Goal: Task Accomplishment & Management: Complete application form

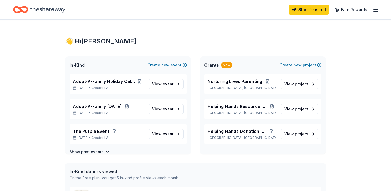
click at [166, 137] on span "View event" at bounding box center [162, 134] width 21 height 7
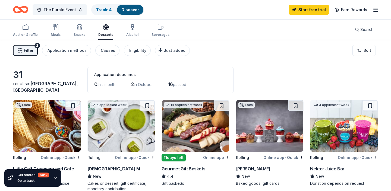
scroll to position [1, 0]
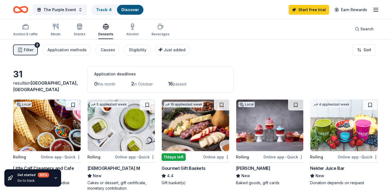
click at [106, 24] on icon "button" at bounding box center [105, 26] width 5 height 4
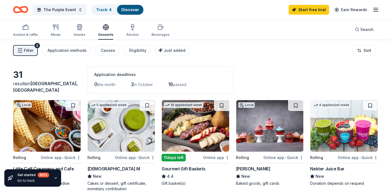
click at [106, 26] on icon "button" at bounding box center [106, 27] width 7 height 7
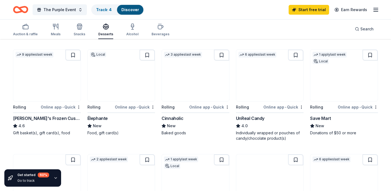
scroll to position [153, 0]
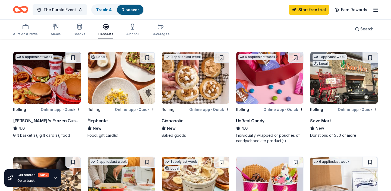
click at [276, 86] on img at bounding box center [269, 78] width 67 height 52
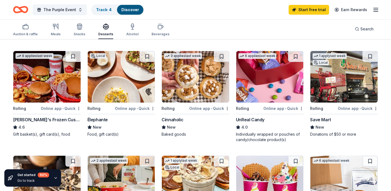
click at [184, 68] on img at bounding box center [195, 77] width 67 height 52
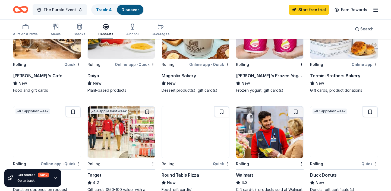
scroll to position [0, 0]
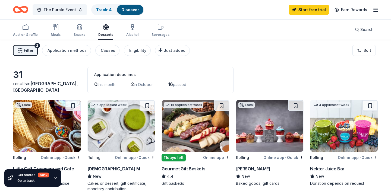
click at [32, 48] on span "Filter" at bounding box center [29, 50] width 10 height 7
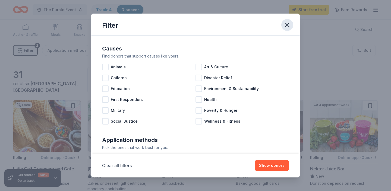
click at [290, 28] on icon "button" at bounding box center [288, 25] width 8 height 8
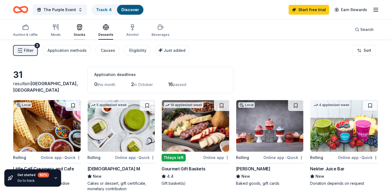
click at [78, 33] on div "Snacks" at bounding box center [80, 35] width 12 height 4
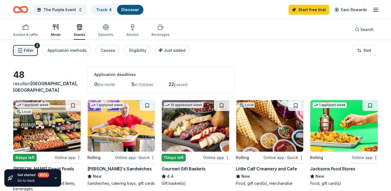
click at [57, 27] on icon "button" at bounding box center [55, 27] width 7 height 7
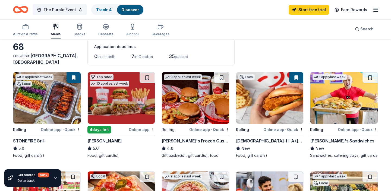
scroll to position [28, 0]
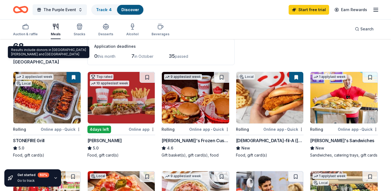
click at [45, 82] on div "2 applies last week Local" at bounding box center [34, 79] width 42 height 15
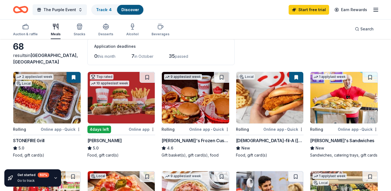
click at [259, 114] on img at bounding box center [269, 98] width 67 height 52
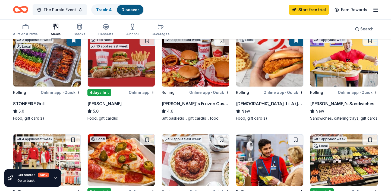
scroll to position [0, 0]
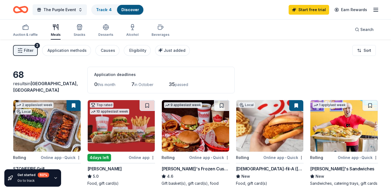
click at [114, 29] on div "Auction & raffle Meals Snacks Desserts Alcohol Beverages" at bounding box center [91, 31] width 157 height 18
click at [106, 28] on icon "button" at bounding box center [106, 27] width 7 height 7
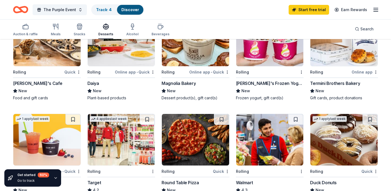
scroll to position [266, 0]
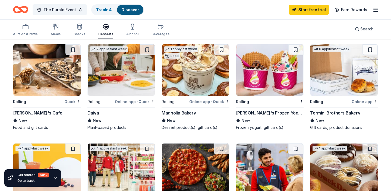
click at [143, 76] on img at bounding box center [121, 70] width 67 height 52
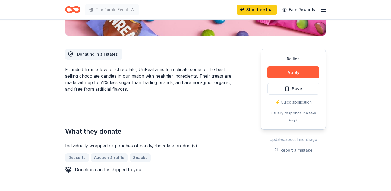
scroll to position [129, 0]
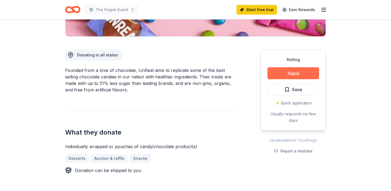
click at [297, 70] on button "Apply" at bounding box center [294, 73] width 52 height 12
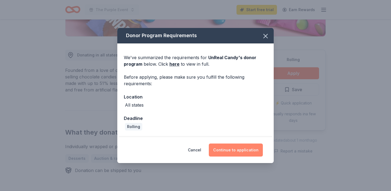
click at [241, 152] on button "Continue to application" at bounding box center [236, 150] width 54 height 13
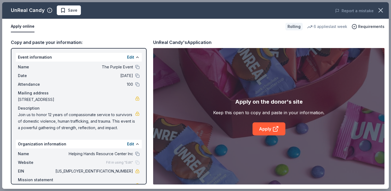
scroll to position [0, 0]
click at [259, 127] on link "Apply" at bounding box center [269, 129] width 33 height 13
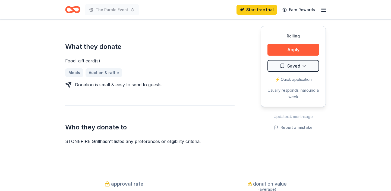
scroll to position [225, 0]
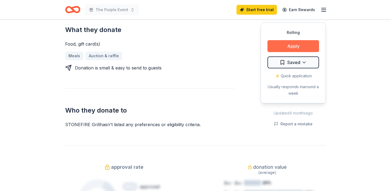
click at [287, 46] on button "Apply" at bounding box center [294, 46] width 52 height 12
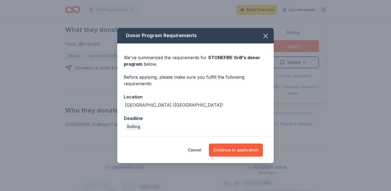
click at [235, 166] on div "Donor Program Requirements We've summarized the requirements for STONEFIRE Gril…" at bounding box center [195, 95] width 391 height 191
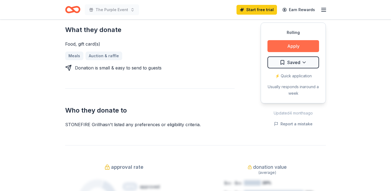
click at [287, 44] on button "Apply" at bounding box center [294, 46] width 52 height 12
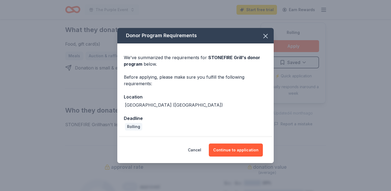
click at [226, 143] on div "Cancel Continue to application" at bounding box center [195, 150] width 157 height 26
click at [227, 153] on button "Continue to application" at bounding box center [236, 150] width 54 height 13
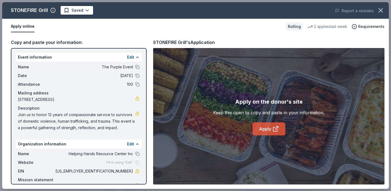
click at [268, 126] on link "Apply" at bounding box center [269, 129] width 33 height 13
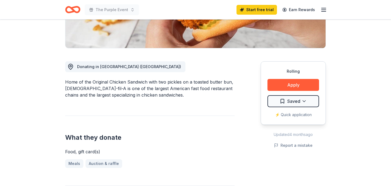
scroll to position [133, 0]
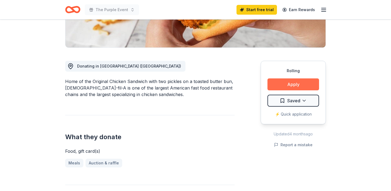
click at [296, 79] on button "Apply" at bounding box center [294, 85] width 52 height 12
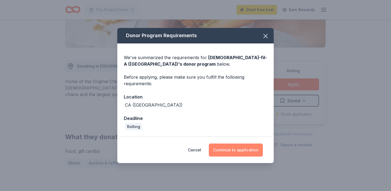
click at [231, 152] on button "Continue to application" at bounding box center [236, 150] width 54 height 13
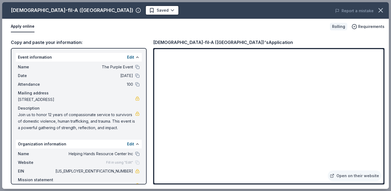
click at [23, 10] on div "Chick-fil-A (Los Angeles)" at bounding box center [72, 10] width 123 height 9
click at [23, 11] on div "Chick-fil-A (Los Angeles)" at bounding box center [72, 10] width 123 height 9
drag, startPoint x: 10, startPoint y: 9, endPoint x: 77, endPoint y: 8, distance: 67.4
click at [77, 10] on div "Chick-fil-A (Los Angeles) Saved" at bounding box center [118, 10] width 232 height 10
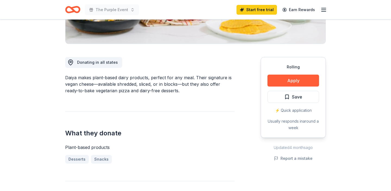
scroll to position [123, 0]
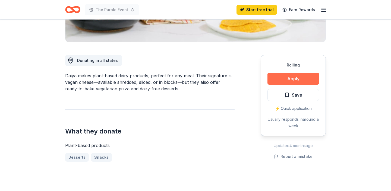
click at [291, 82] on button "Apply" at bounding box center [294, 79] width 52 height 12
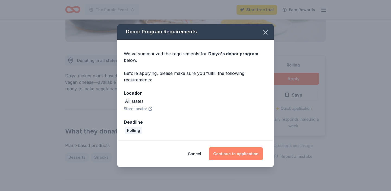
click at [244, 151] on button "Continue to application" at bounding box center [236, 154] width 54 height 13
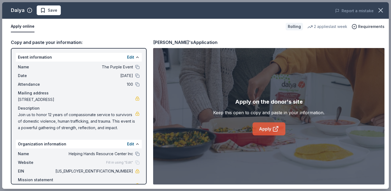
click at [261, 125] on link "Apply" at bounding box center [269, 129] width 33 height 13
